Goal: Task Accomplishment & Management: Use online tool/utility

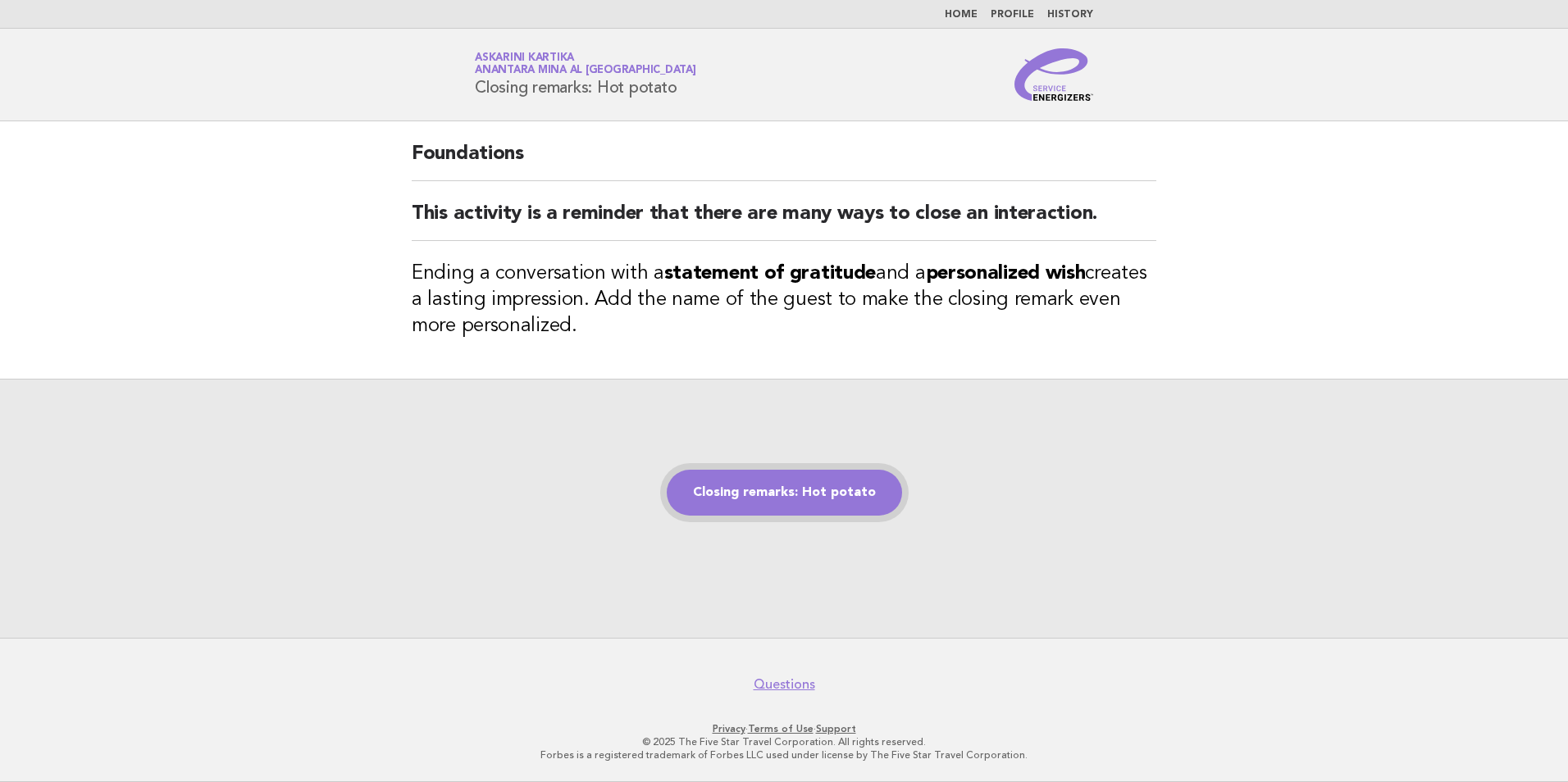
click at [813, 489] on link "Closing remarks: Hot potato" at bounding box center [784, 493] width 235 height 46
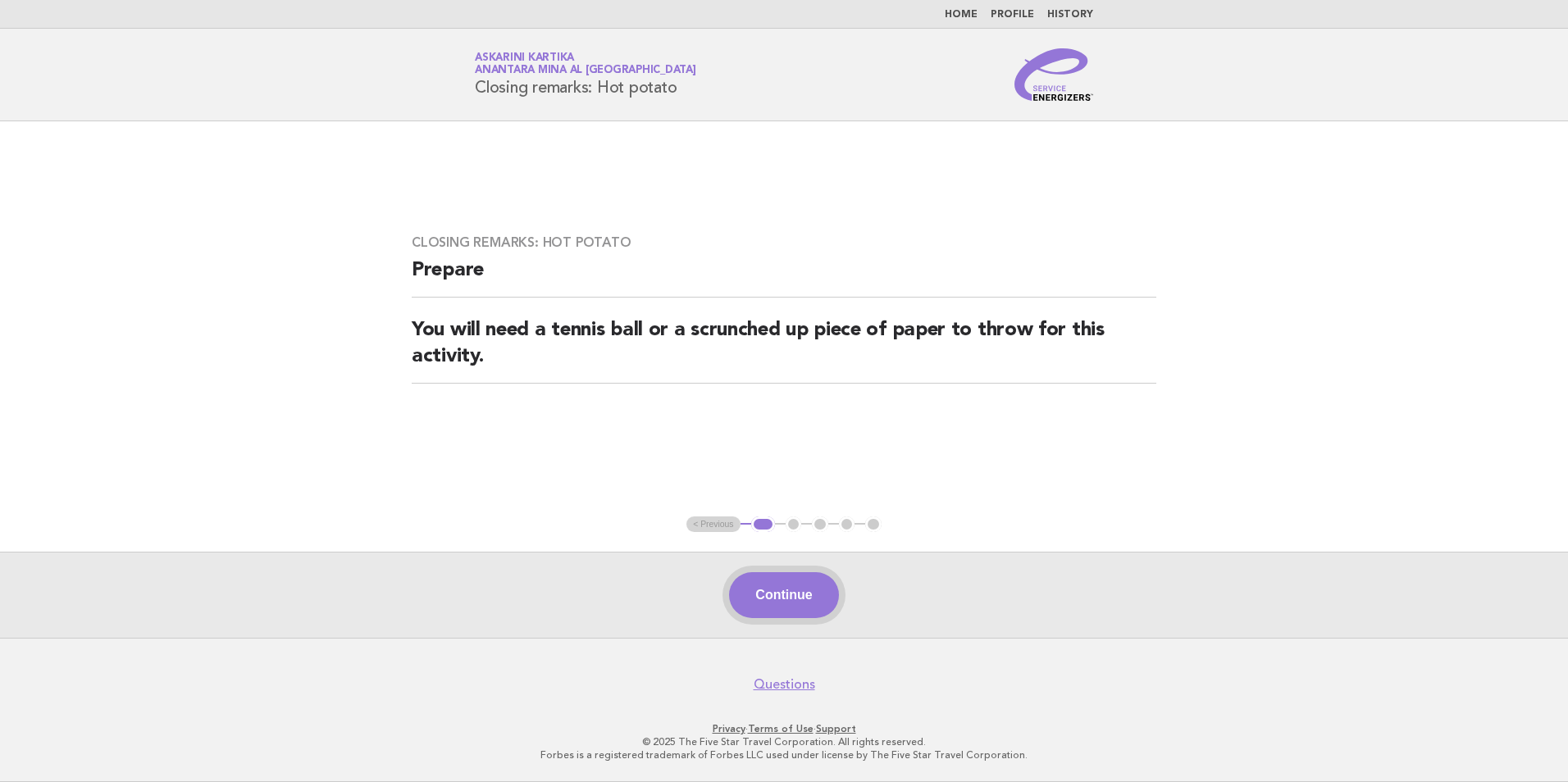
click at [784, 596] on button "Continue" at bounding box center [783, 595] width 109 height 46
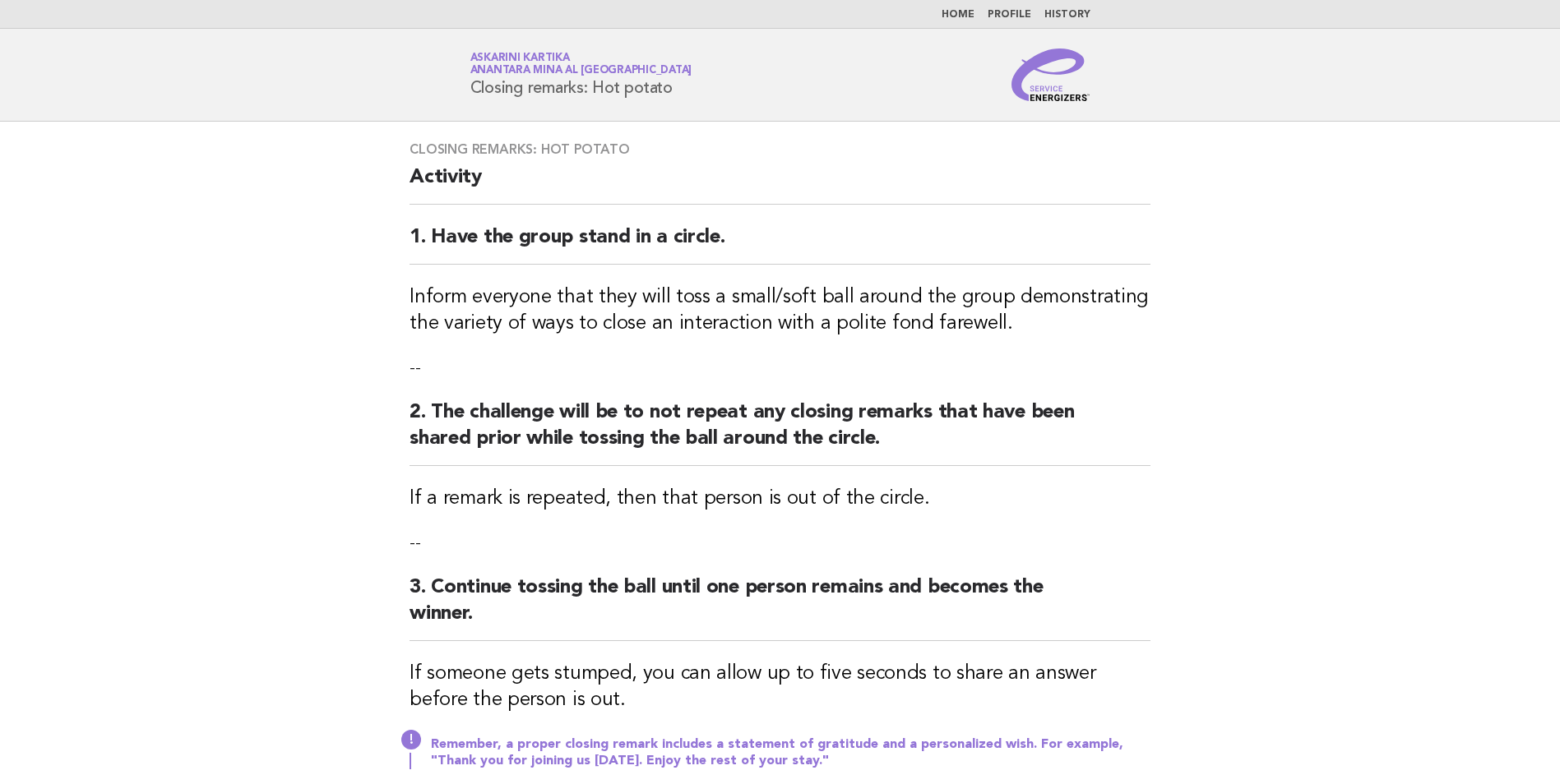
drag, startPoint x: 679, startPoint y: 84, endPoint x: 466, endPoint y: 106, distance: 214.1
click at [466, 106] on header "Service Energizers Askarini Kartika Anantara Mina al [GEOGRAPHIC_DATA] Closing …" at bounding box center [780, 74] width 1560 height 93
copy h1 "Closing remarks: Hot potato"
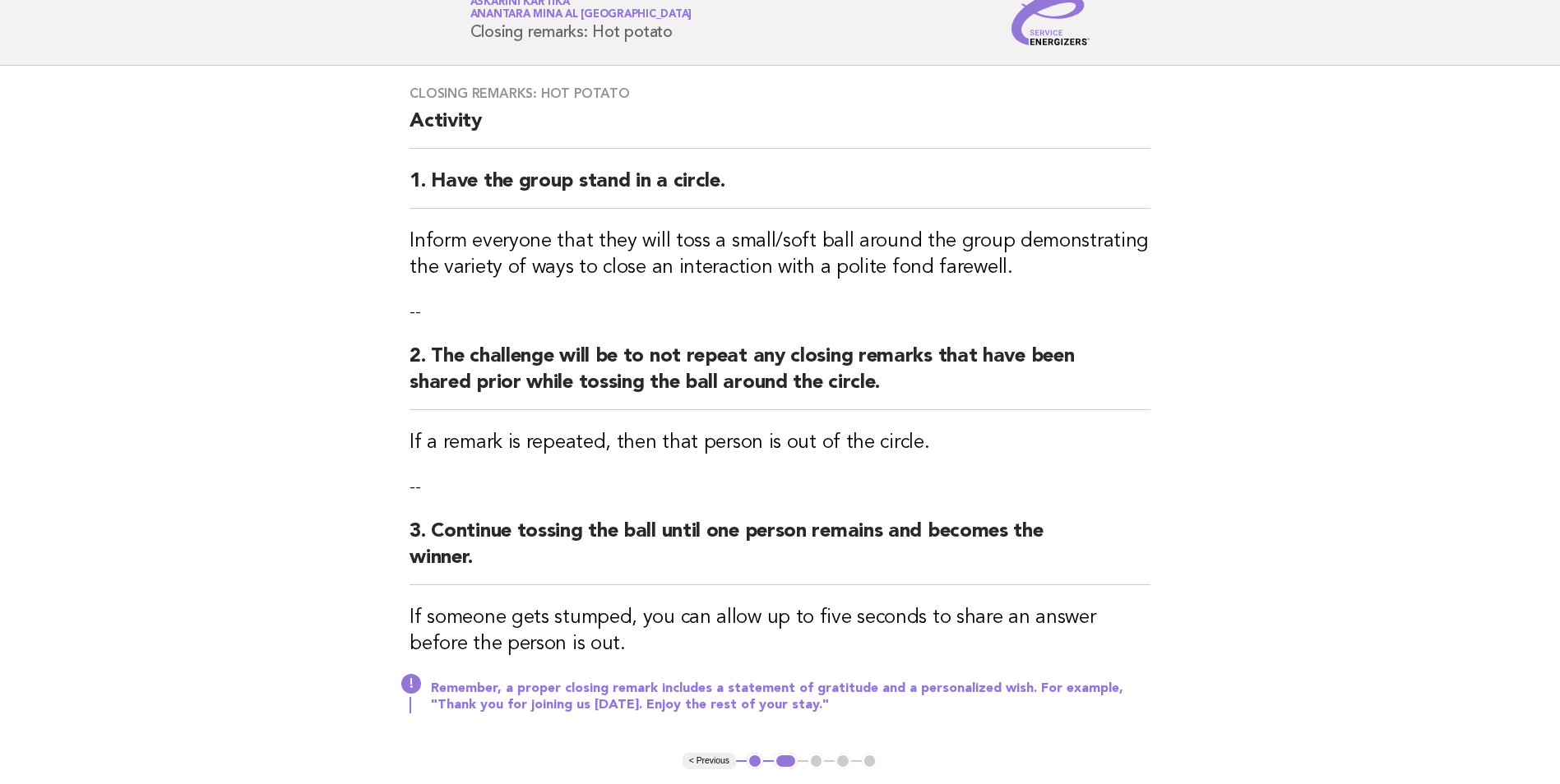
scroll to position [83, 0]
